Goal: Download file/media

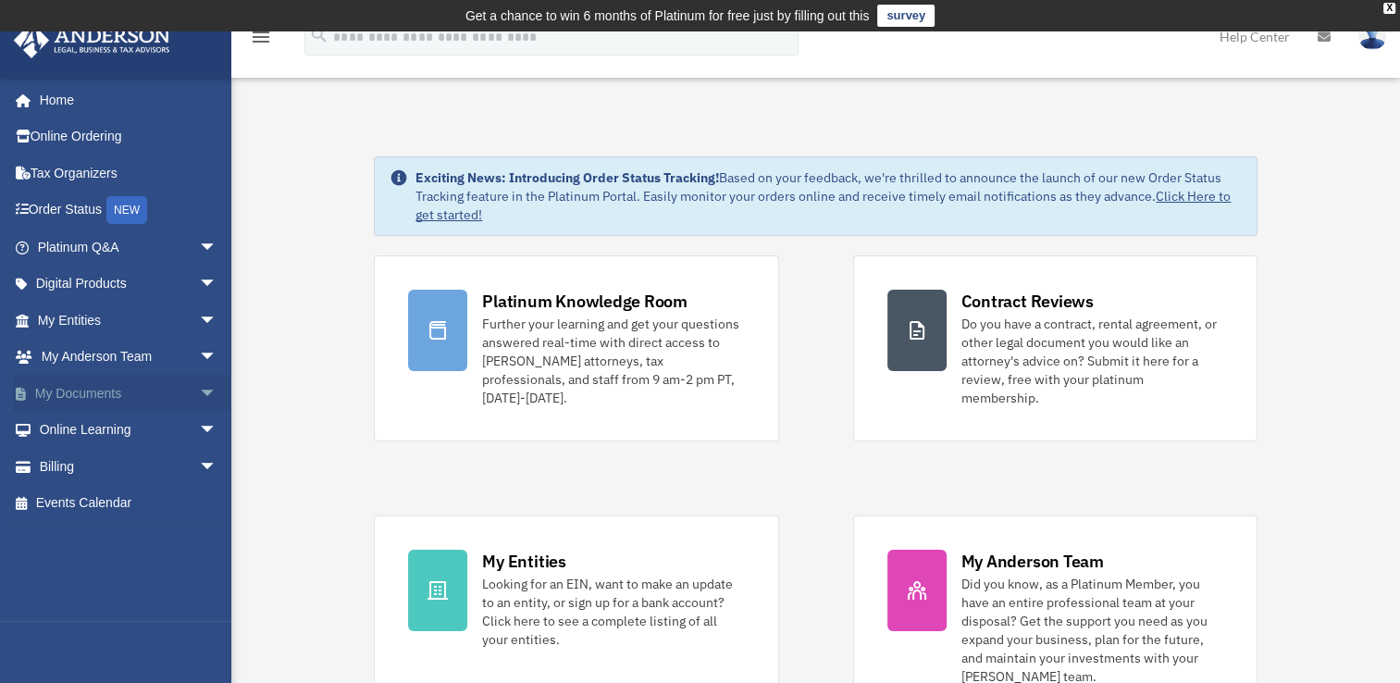
click at [199, 391] on span "arrow_drop_down" at bounding box center [217, 394] width 37 height 38
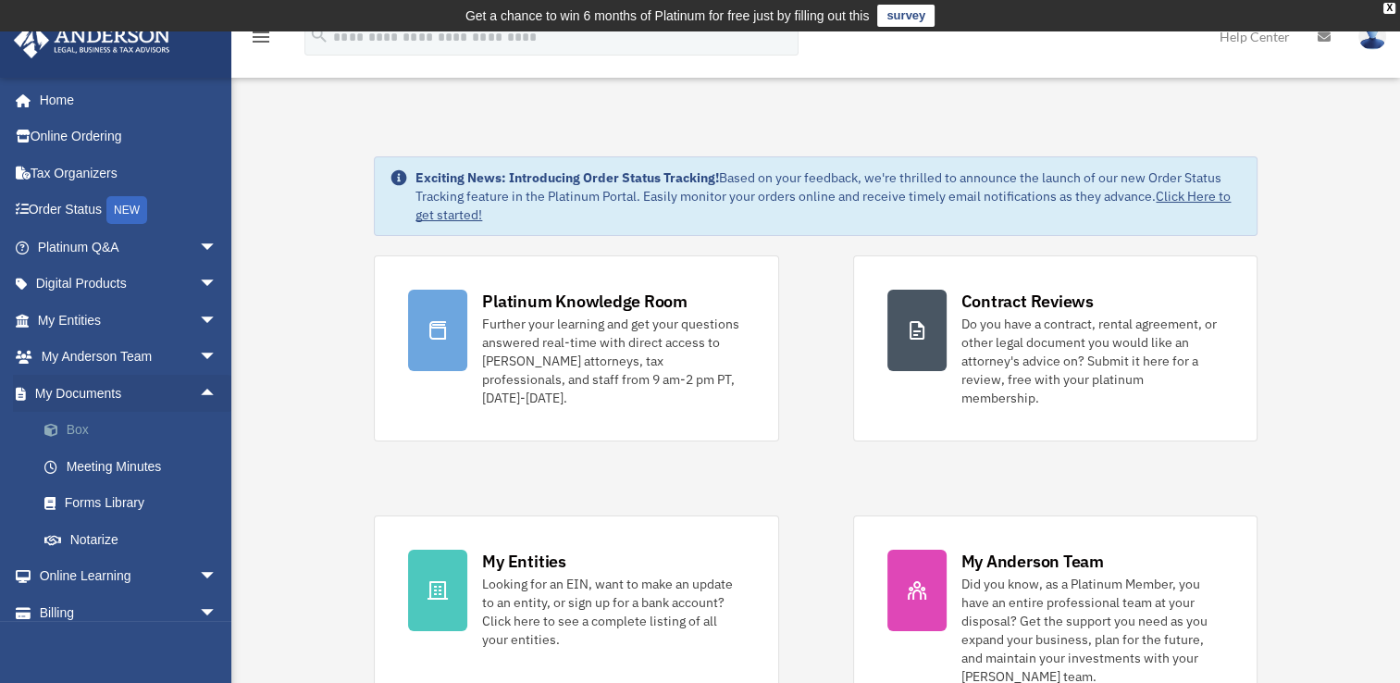
click at [72, 424] on link "Box" at bounding box center [135, 430] width 219 height 37
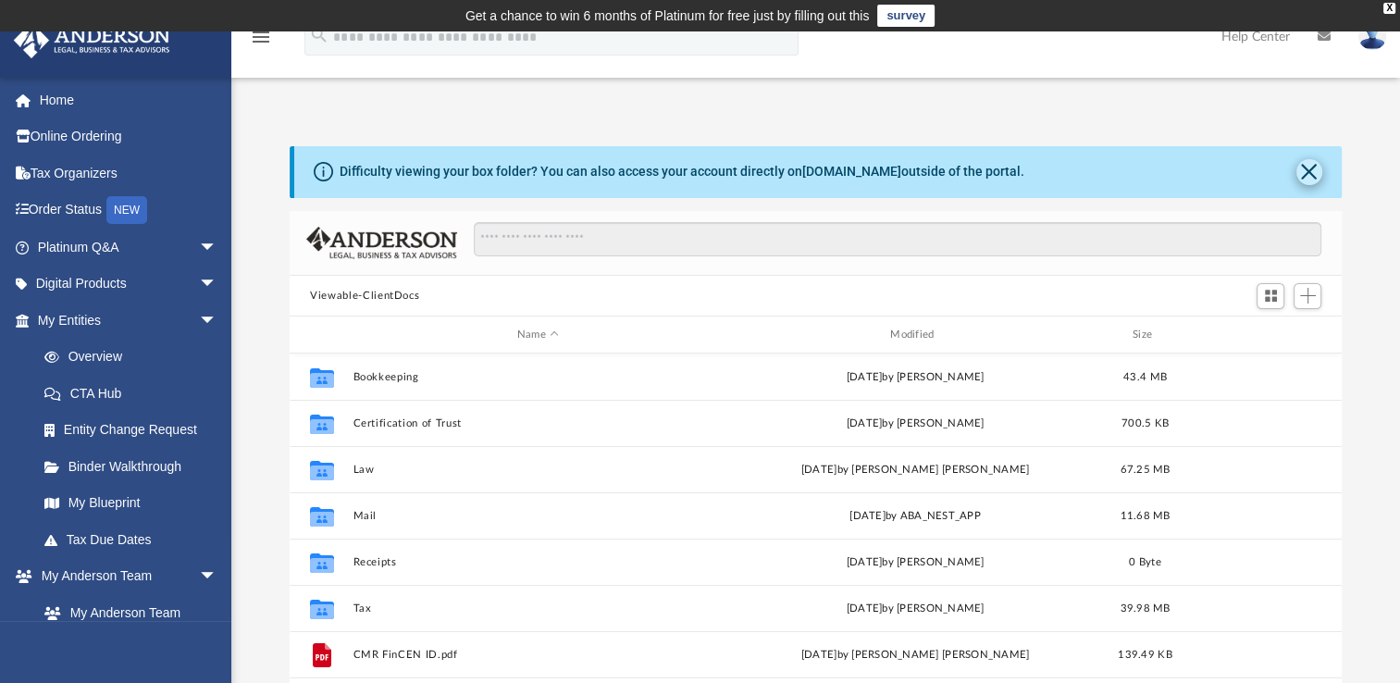
scroll to position [406, 1037]
click at [1311, 180] on button "Close" at bounding box center [1310, 172] width 26 height 26
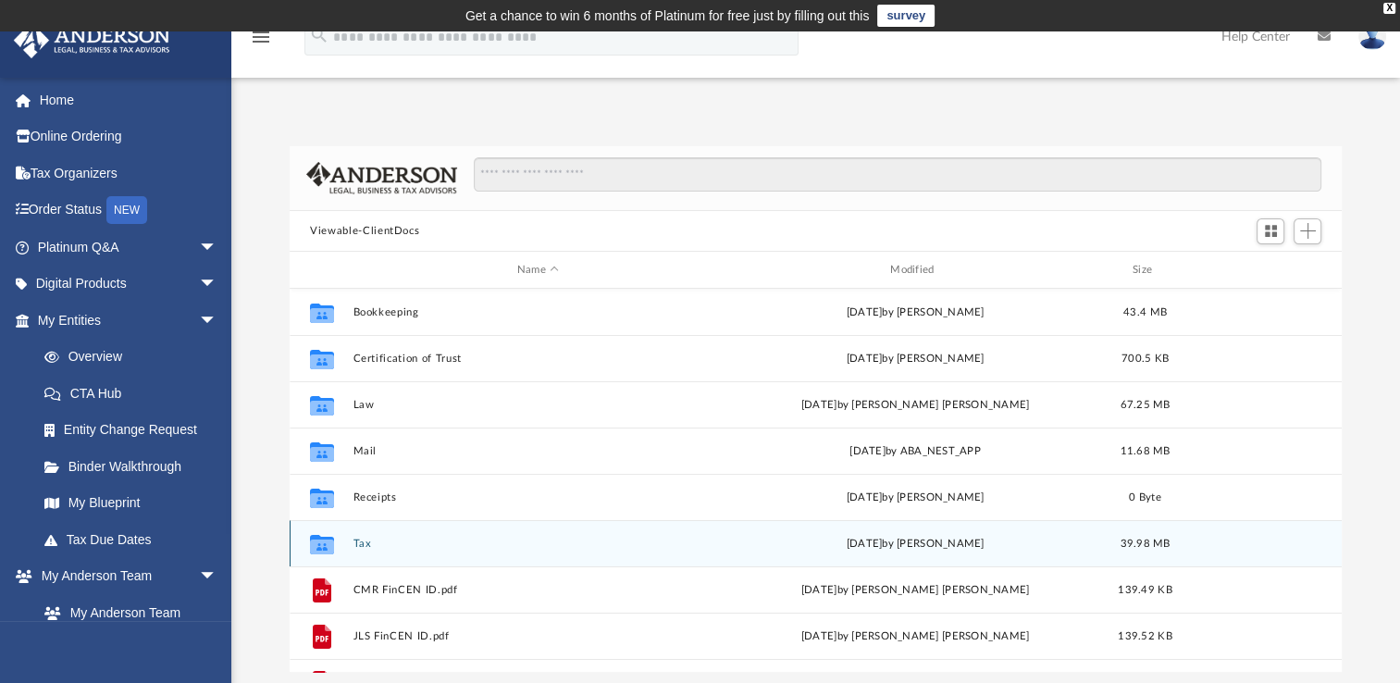
click at [370, 545] on button "Tax" at bounding box center [538, 544] width 369 height 12
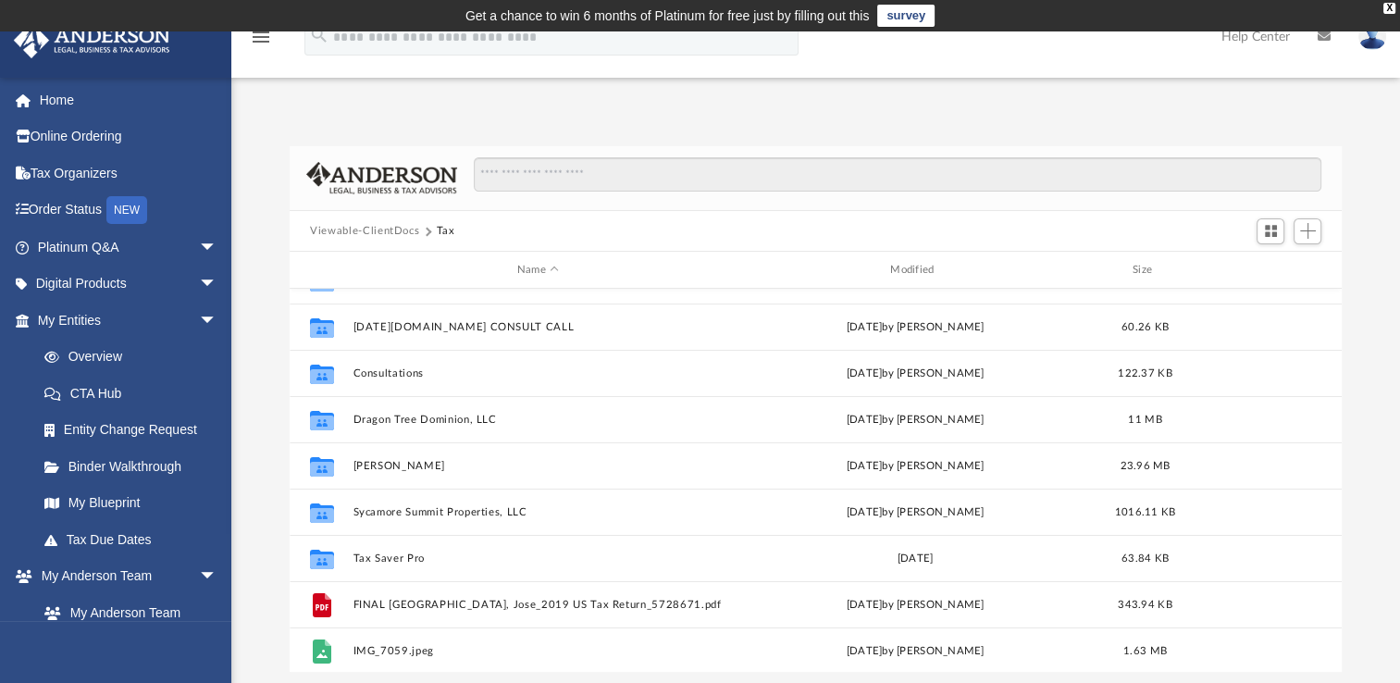
scroll to position [70, 0]
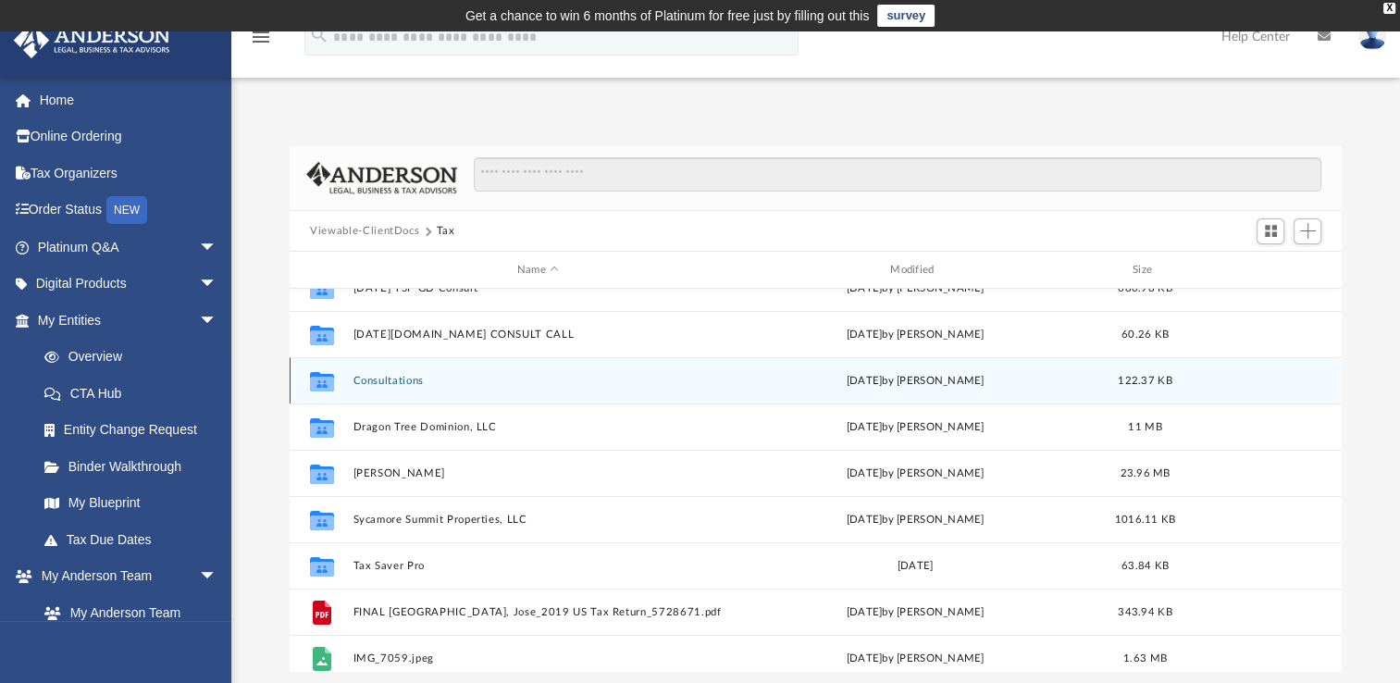
click at [397, 379] on button "Consultations" at bounding box center [538, 381] width 369 height 12
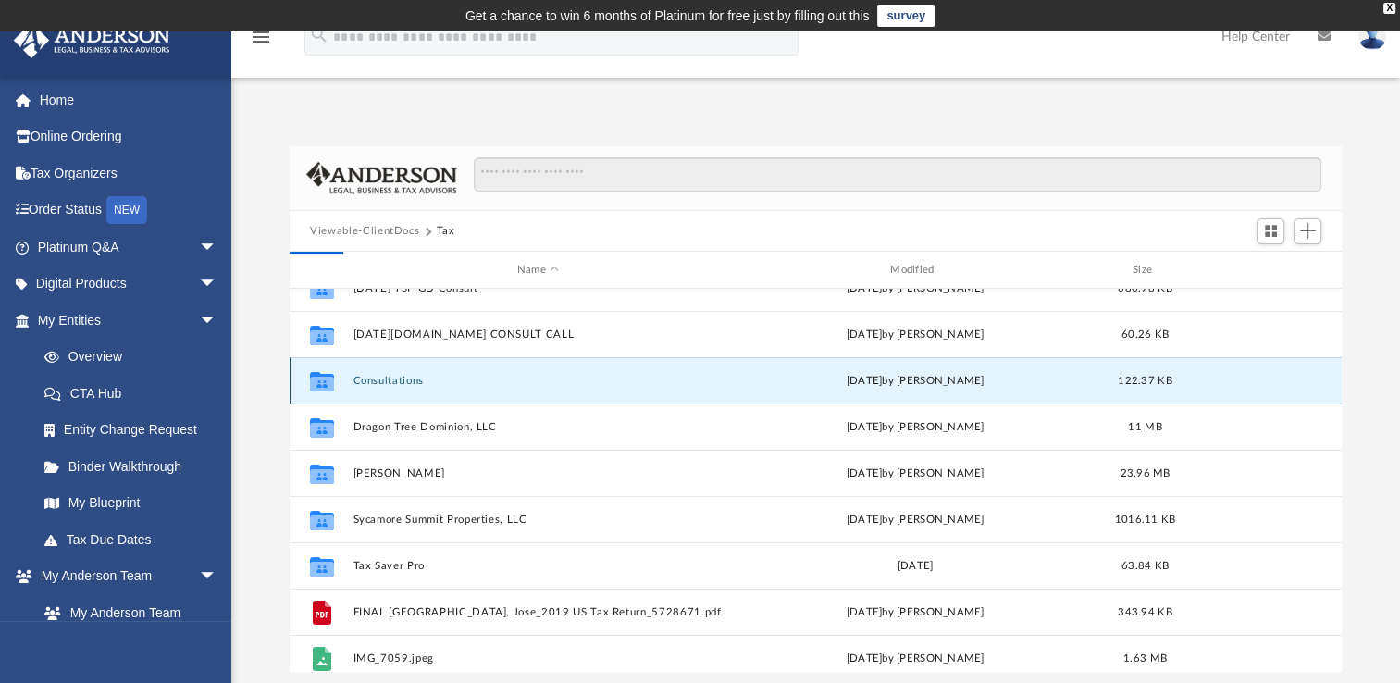
scroll to position [0, 0]
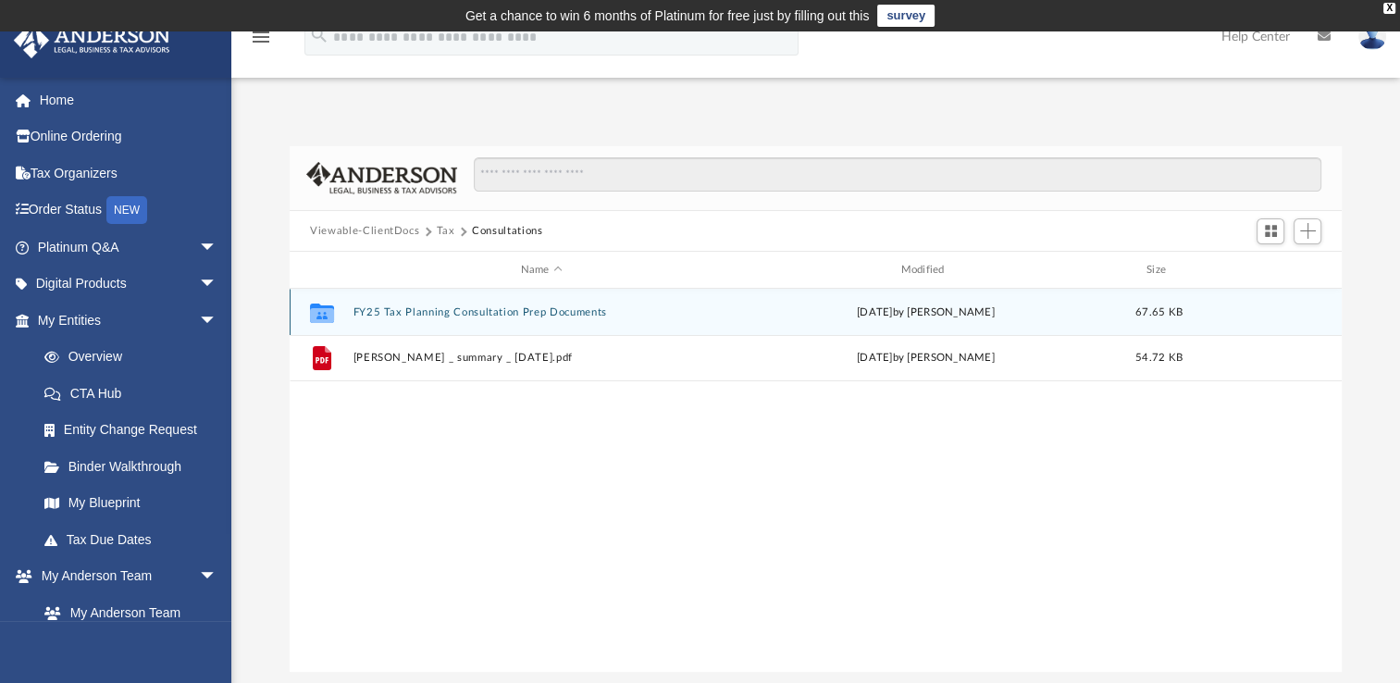
click at [398, 311] on button "FY25 Tax Planning Consultation Prep Documents" at bounding box center [542, 312] width 377 height 12
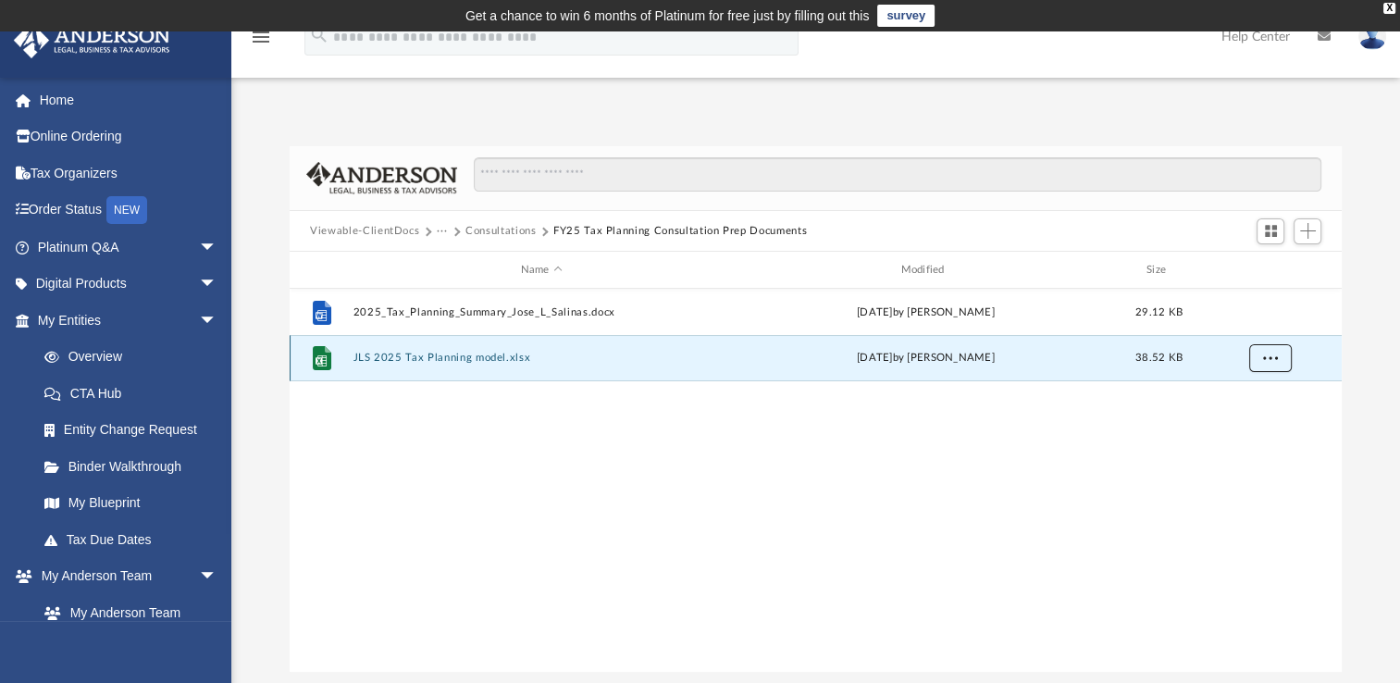
click at [1271, 355] on span "More options" at bounding box center [1270, 358] width 15 height 10
click at [1237, 424] on li "Download" at bounding box center [1254, 425] width 54 height 19
